Goal: Register for event/course

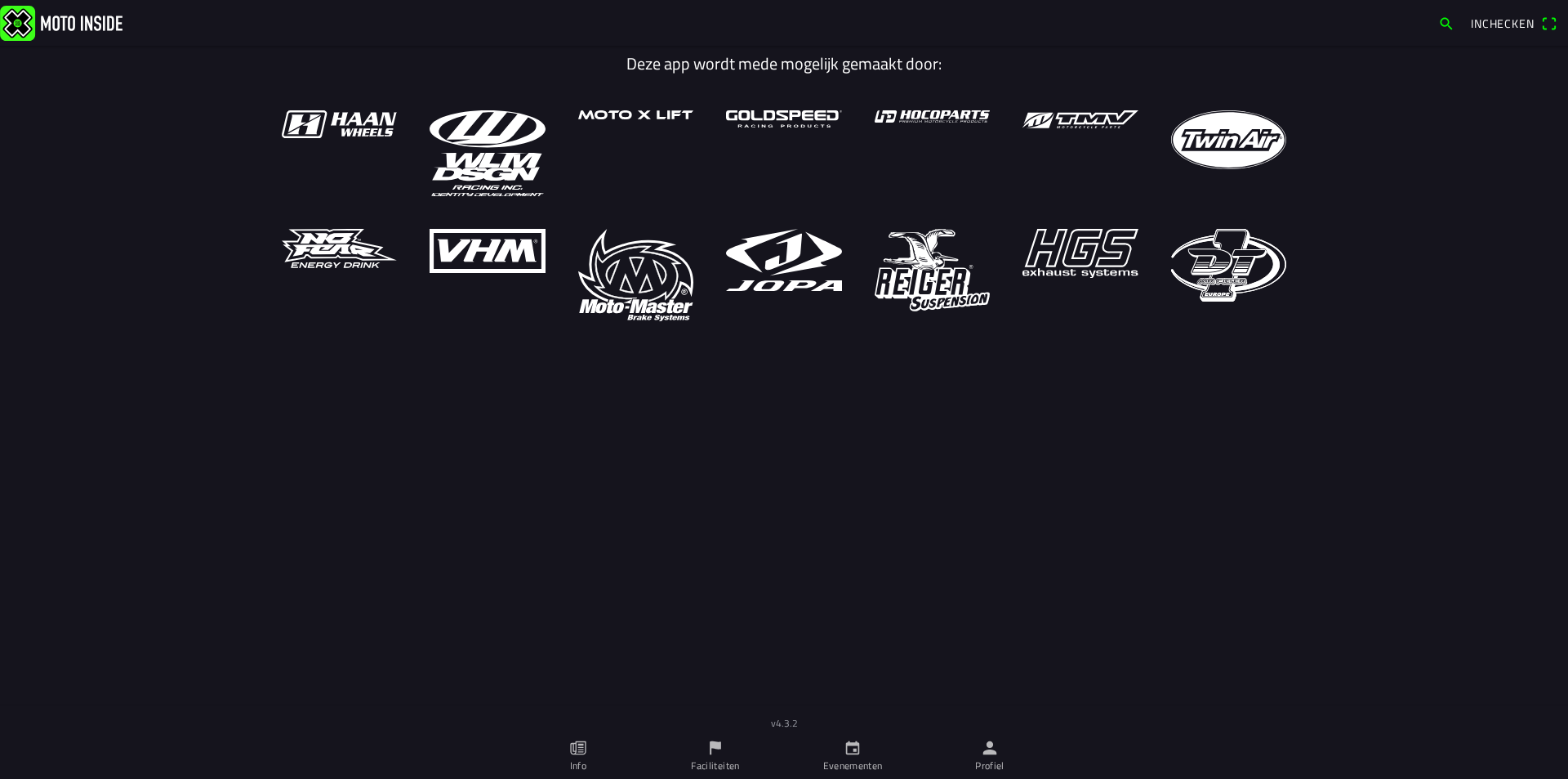
click at [853, 750] on icon "calendar" at bounding box center [853, 748] width 18 height 18
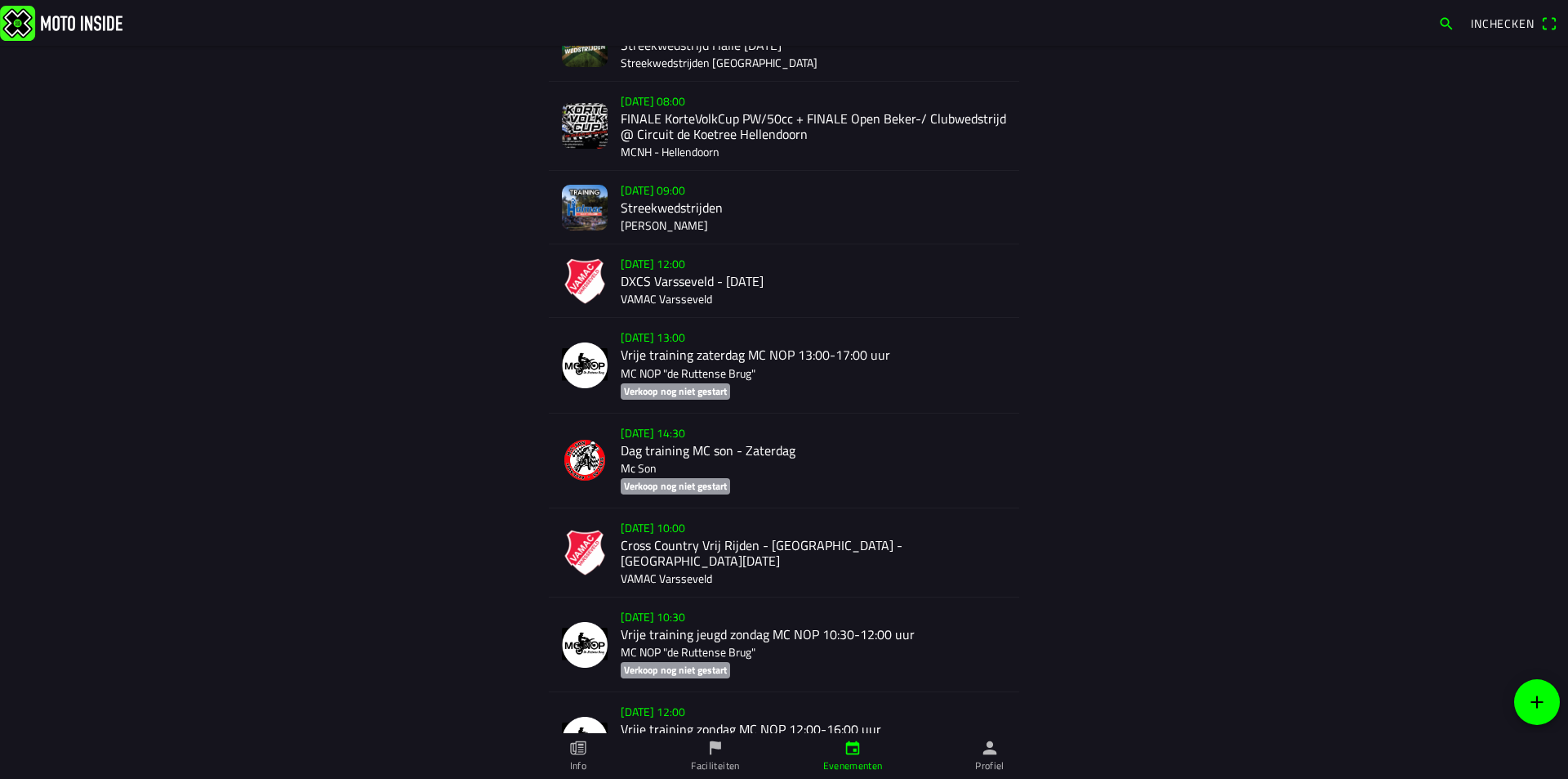
scroll to position [906, 0]
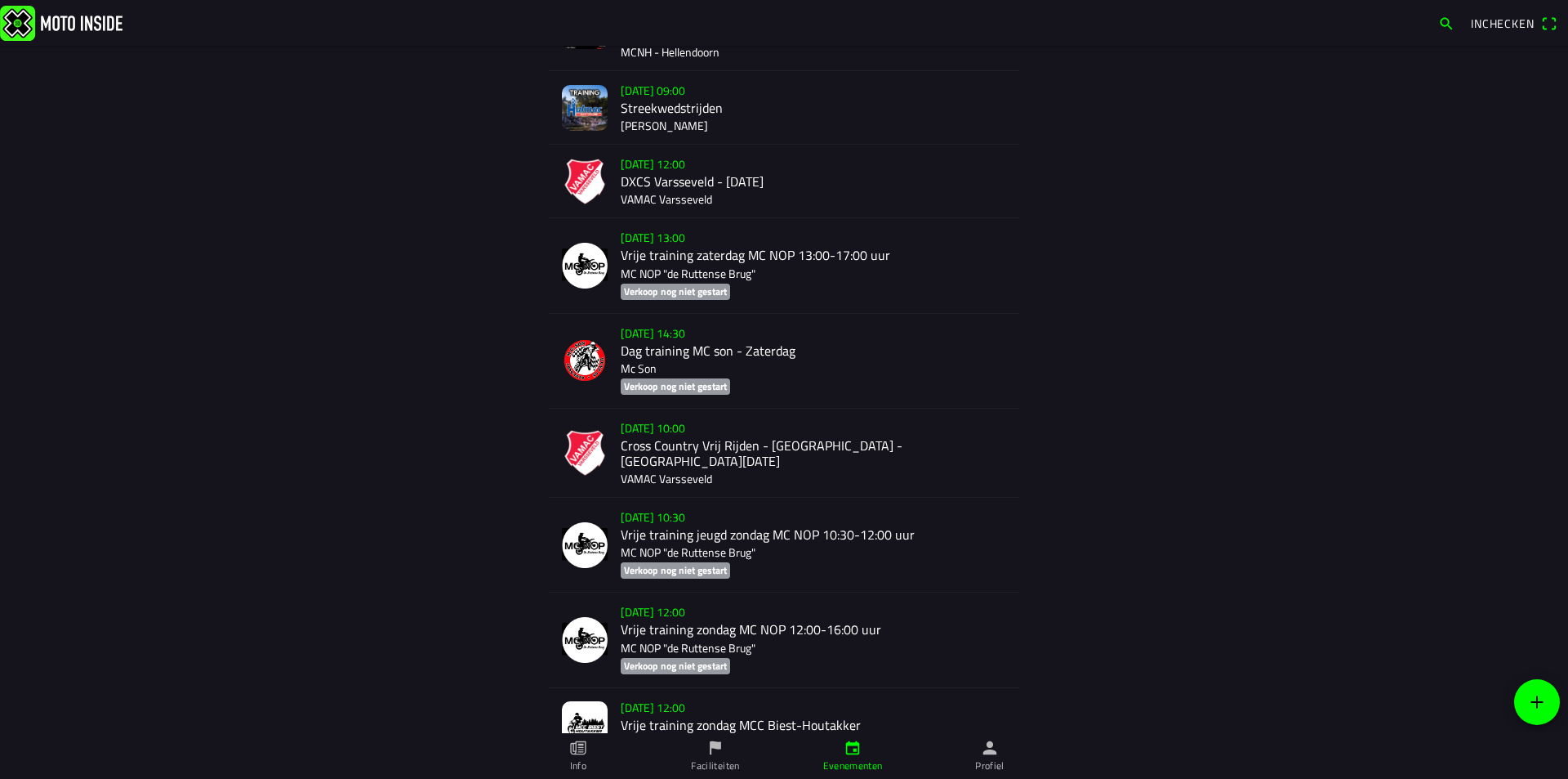
click at [730, 674] on icon "calendar" at bounding box center [675, 666] width 110 height 16
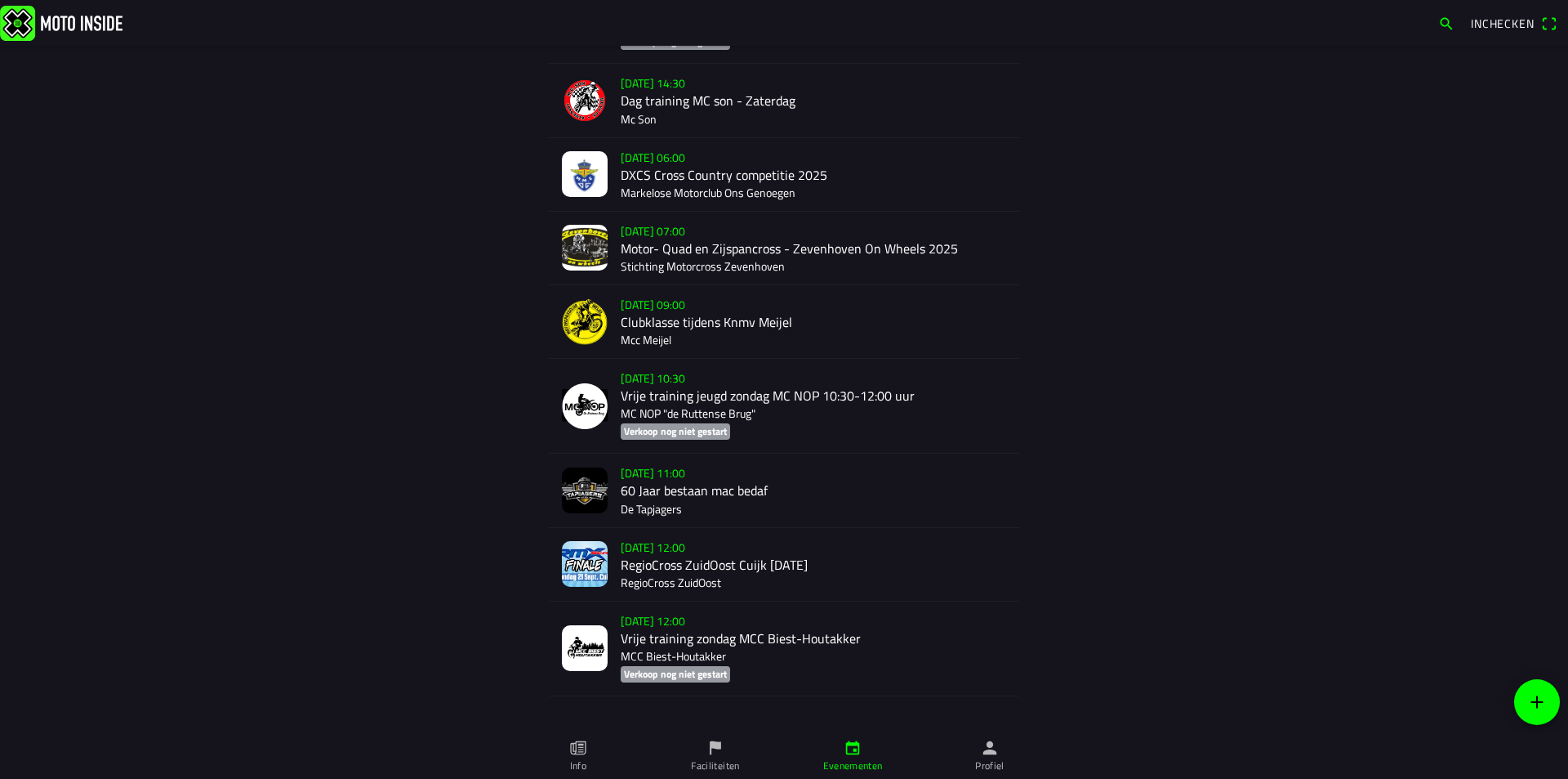
scroll to position [2821, 0]
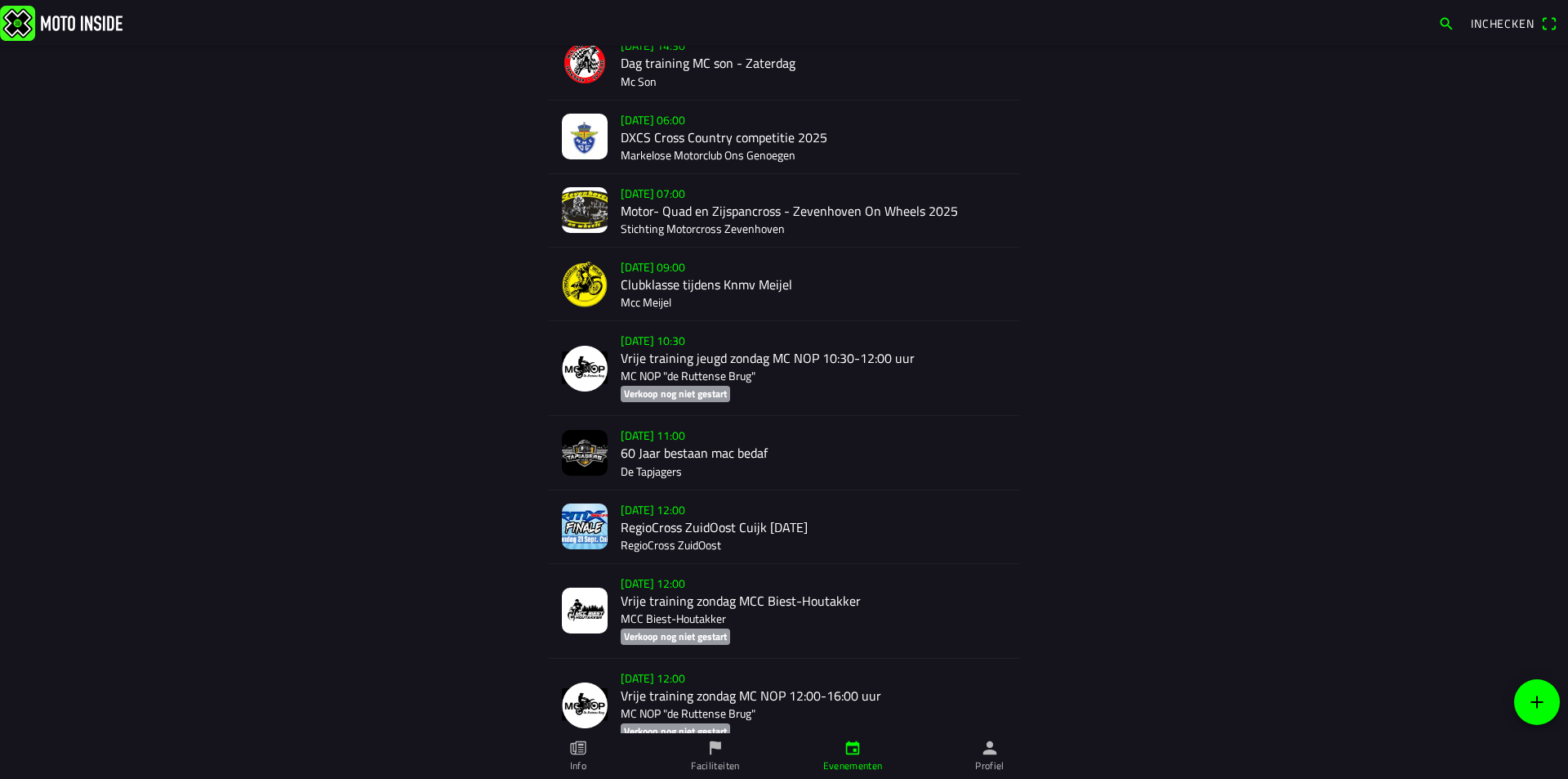
click at [682, 514] on div "zo 21 sep. - 12:00 RegioCross ZuidOost Cuijk Zondag 21-09-25 RegioCross ZuidOost" at bounding box center [813, 526] width 385 height 72
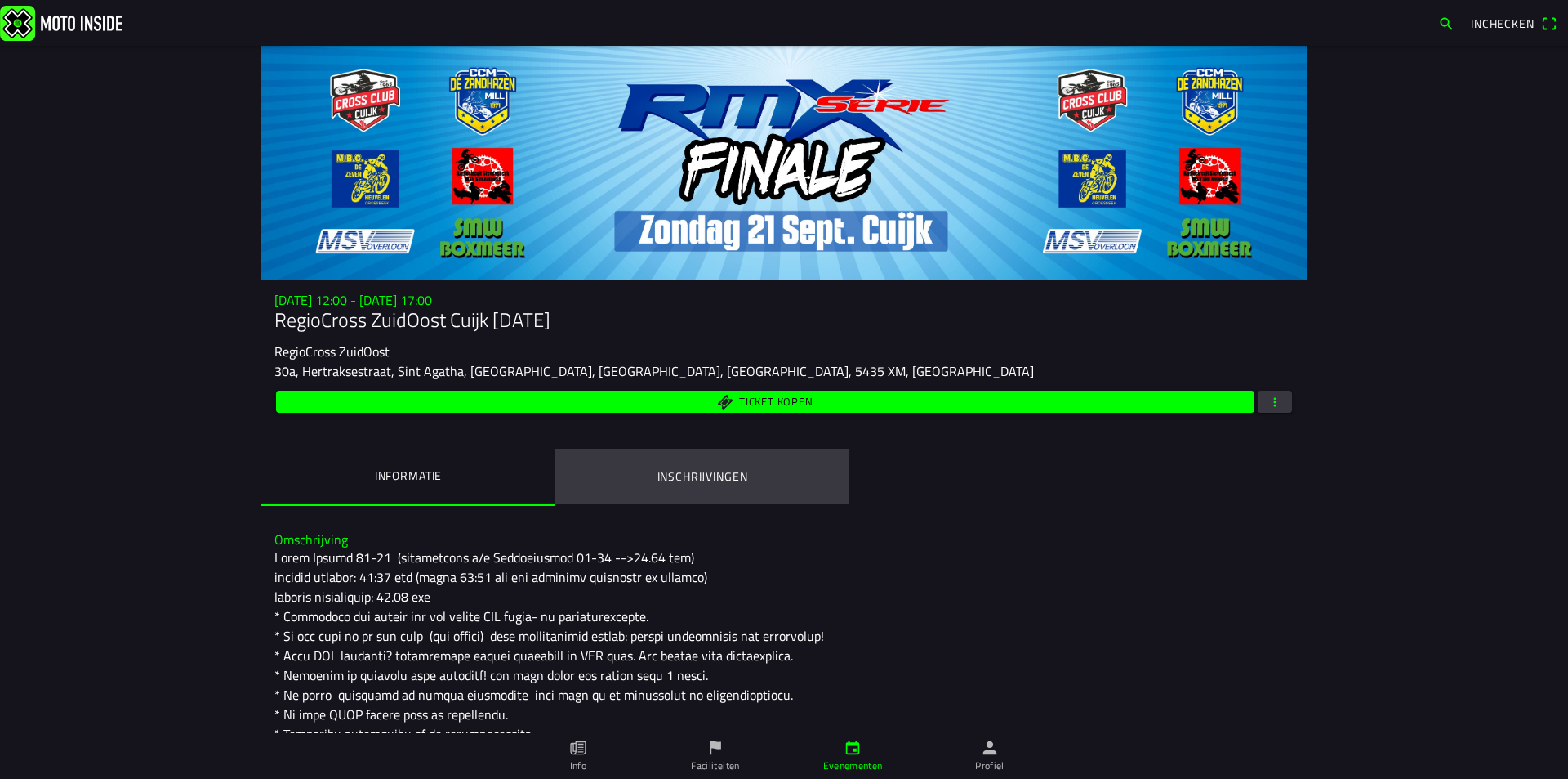
click at [719, 478] on ion-label "Inschrijvingen" at bounding box center [703, 477] width 91 height 18
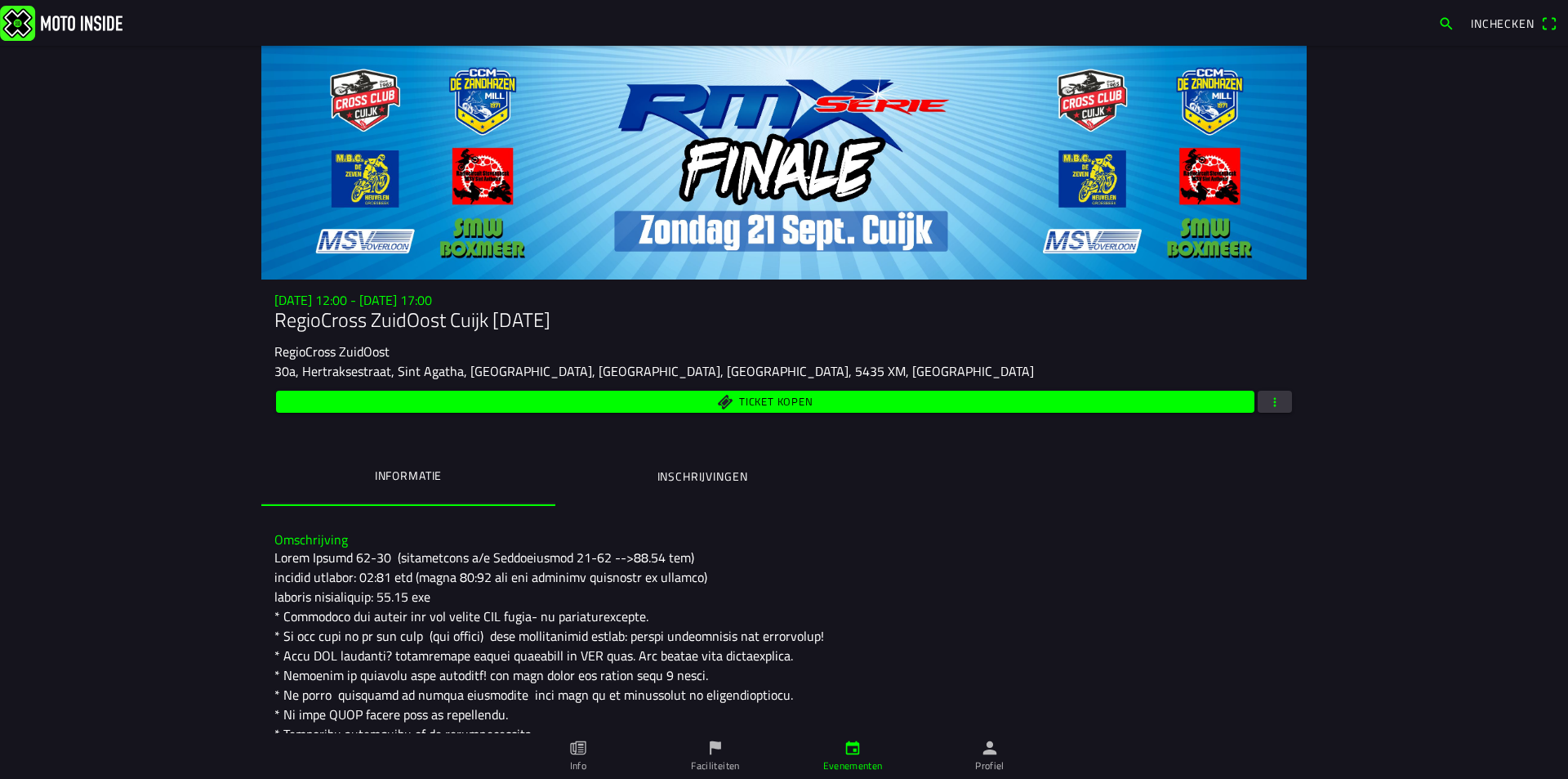
click at [736, 477] on ion-label "Inschrijvingen" at bounding box center [703, 477] width 91 height 18
